Goal: Information Seeking & Learning: Check status

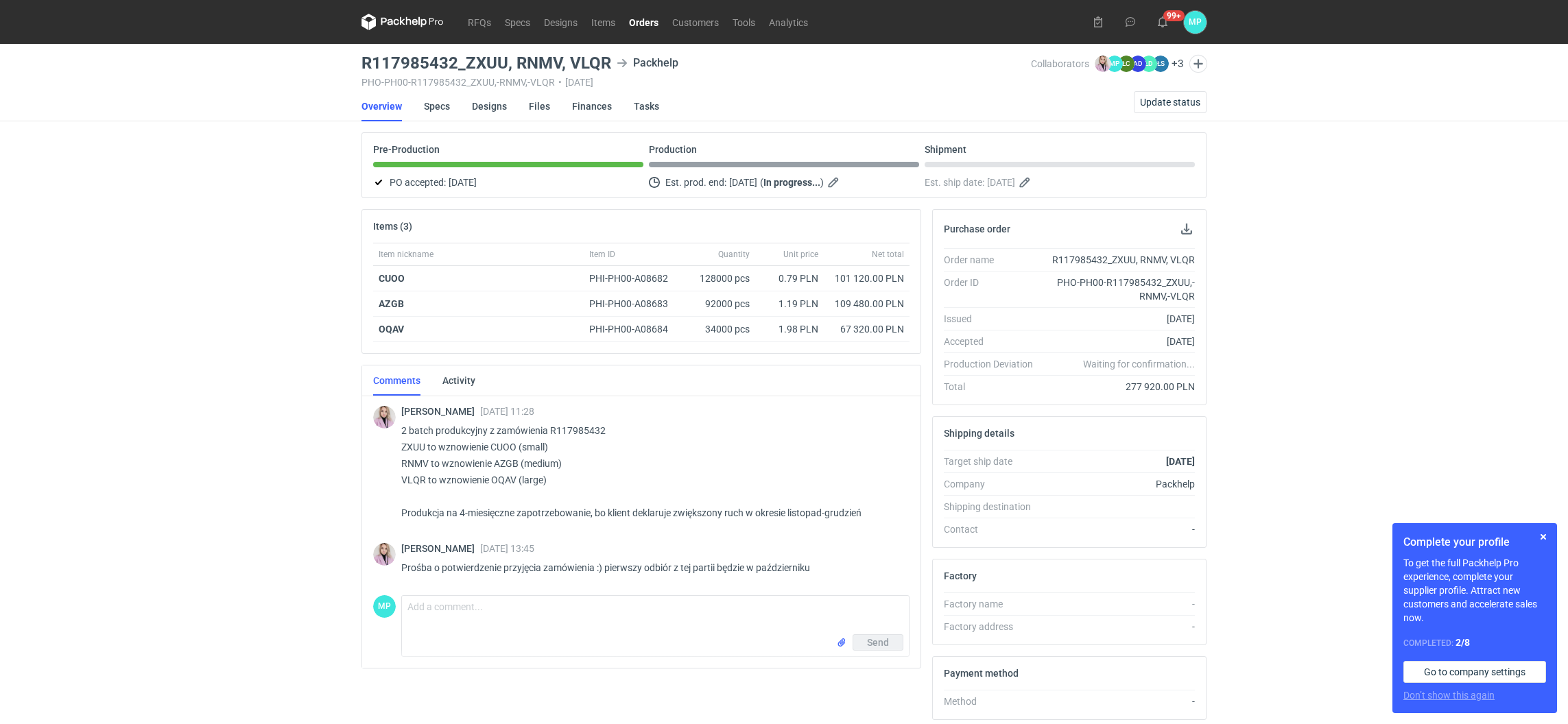
click at [478, 12] on nav "RFQs Specs Designs Items Orders Customers Tools Analytics" at bounding box center [588, 22] width 453 height 44
click at [478, 19] on link "RFQs" at bounding box center [480, 22] width 37 height 17
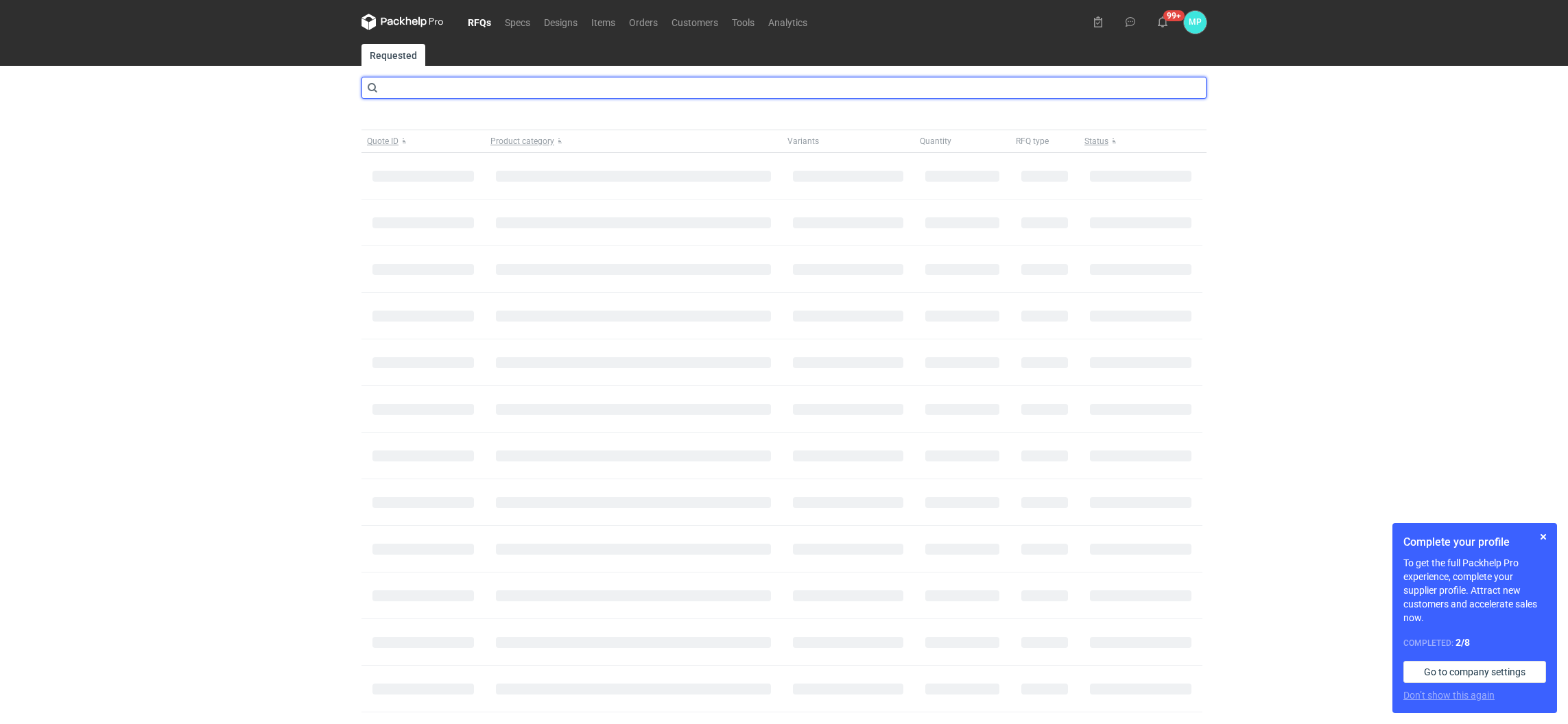
click at [471, 81] on input "text" at bounding box center [784, 88] width 845 height 22
click at [447, 94] on input "cbtf" at bounding box center [786, 88] width 845 height 22
type input "cbft"
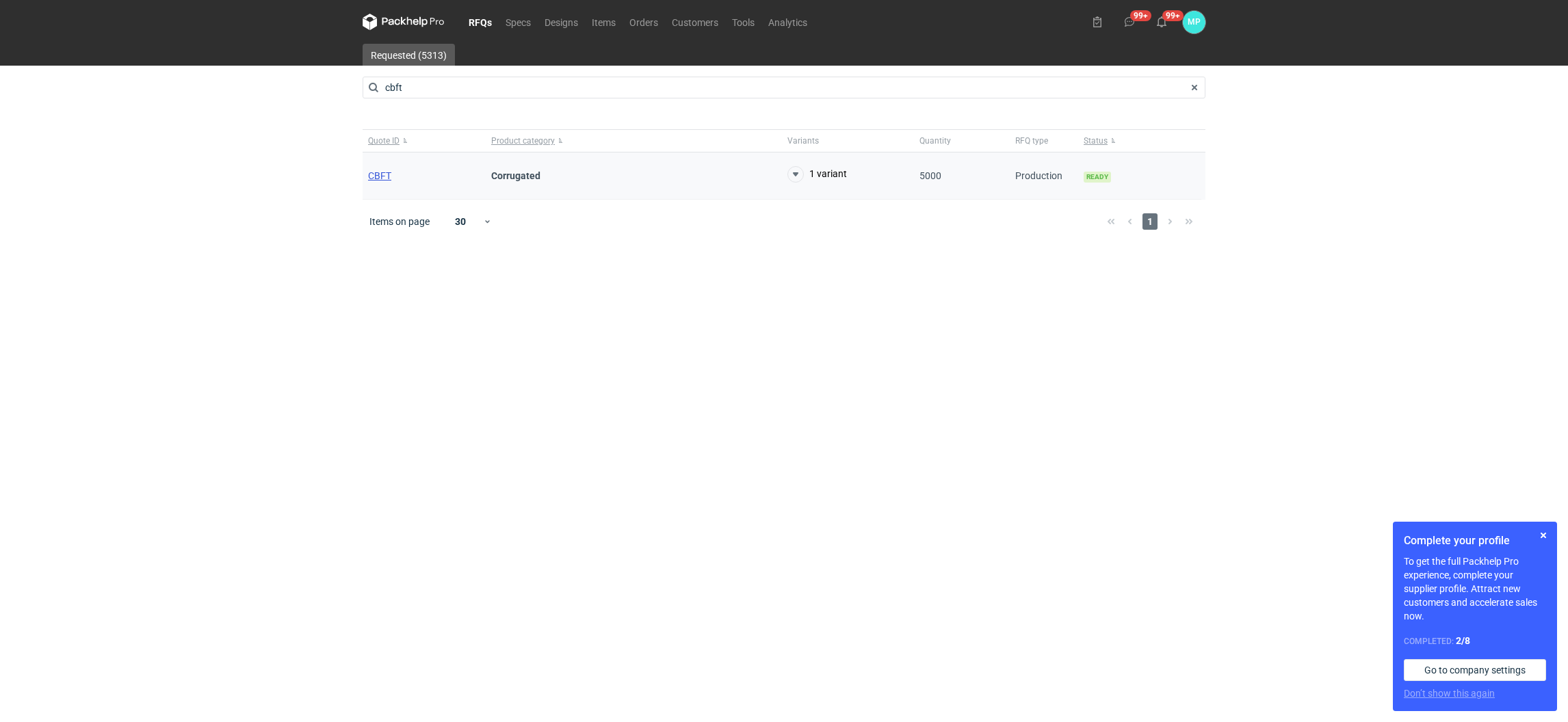
click at [373, 180] on span "CBFT" at bounding box center [380, 176] width 23 height 11
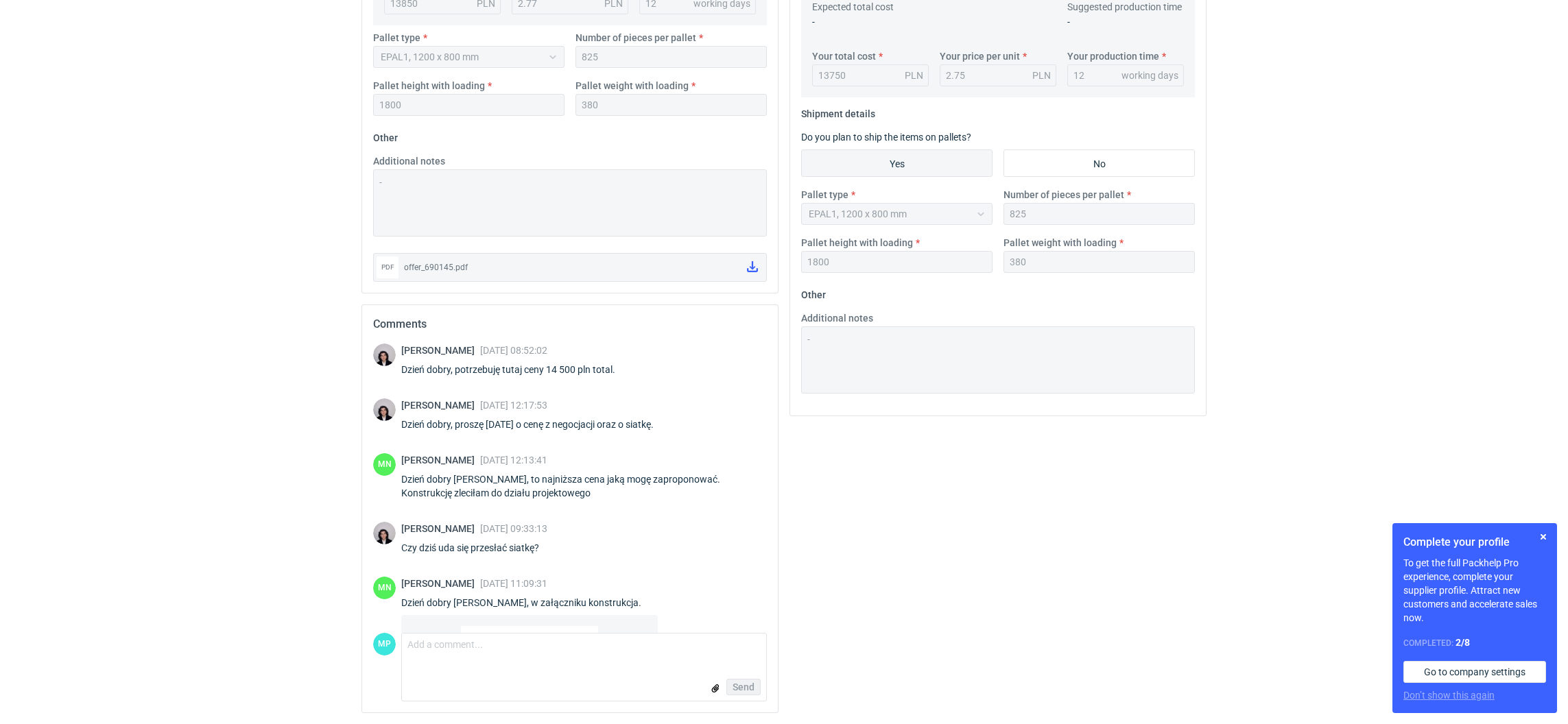
scroll to position [223, 0]
